Goal: Obtain resource: Download file/media

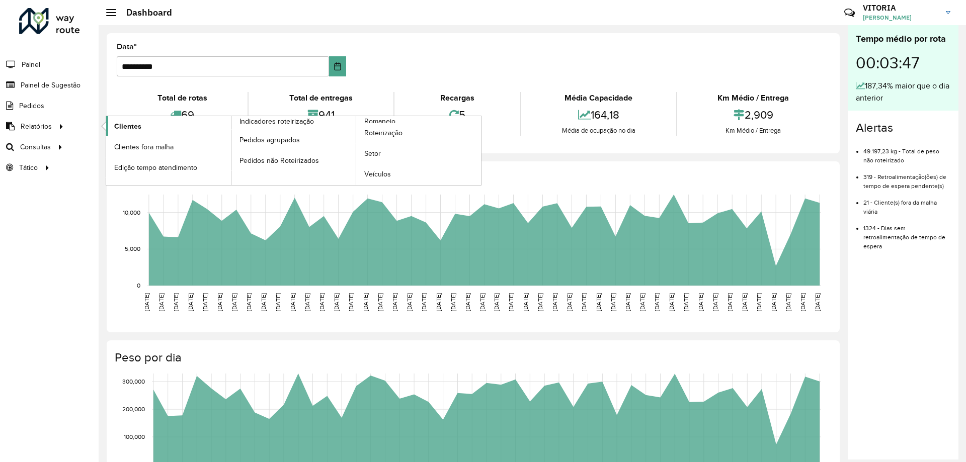
click at [122, 122] on span "Clientes" at bounding box center [127, 126] width 27 height 11
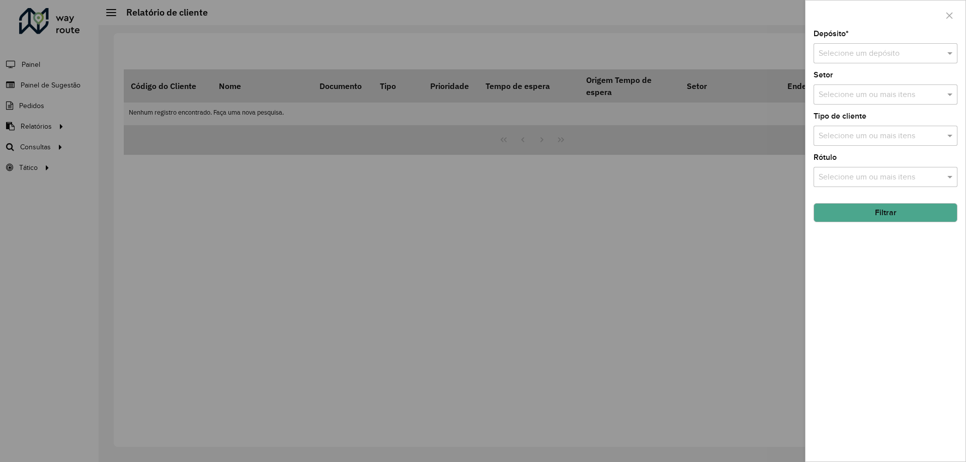
click at [872, 48] on input "text" at bounding box center [875, 54] width 114 height 12
click at [855, 84] on span "CDD Barueri" at bounding box center [840, 82] width 44 height 9
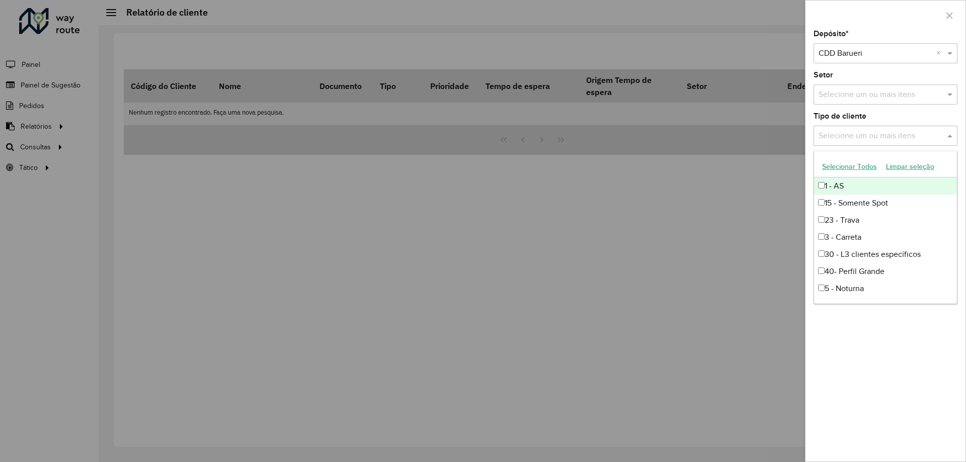
click at [899, 135] on input "text" at bounding box center [880, 136] width 129 height 12
click at [860, 166] on button "Selecionar Todos" at bounding box center [849, 167] width 64 height 16
click at [951, 139] on span at bounding box center [950, 136] width 13 height 12
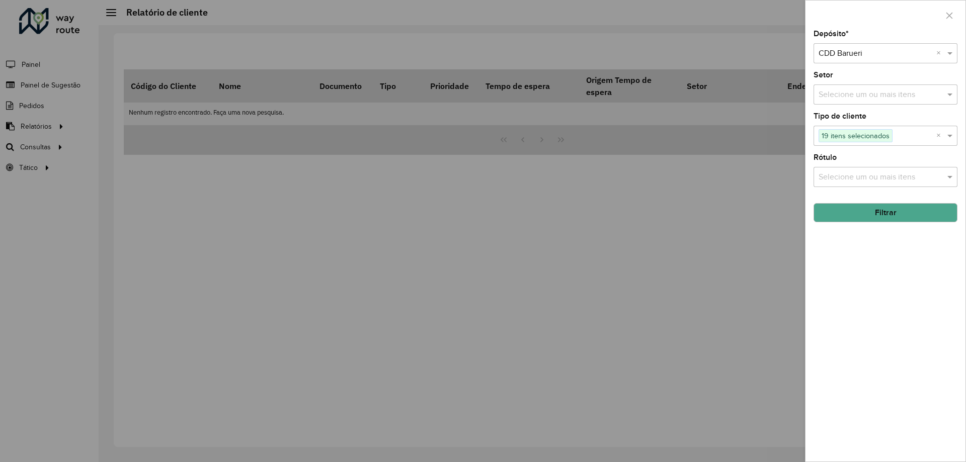
click at [925, 223] on div "Depósito * Selecione um depósito × CDD Barueri × Setor Selecione um ou mais ite…" at bounding box center [885, 246] width 160 height 432
click at [926, 219] on button "Filtrar" at bounding box center [885, 212] width 144 height 19
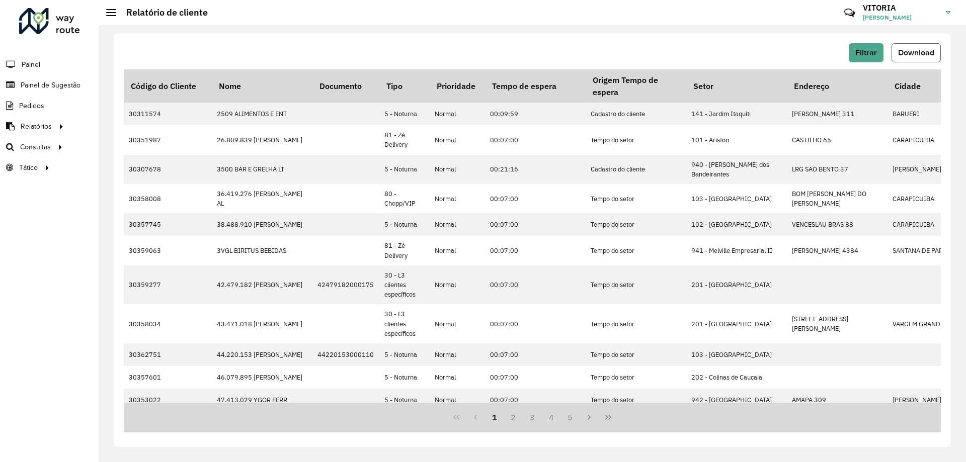
click at [904, 47] on button "Download" at bounding box center [915, 52] width 49 height 19
